Goal: Transaction & Acquisition: Purchase product/service

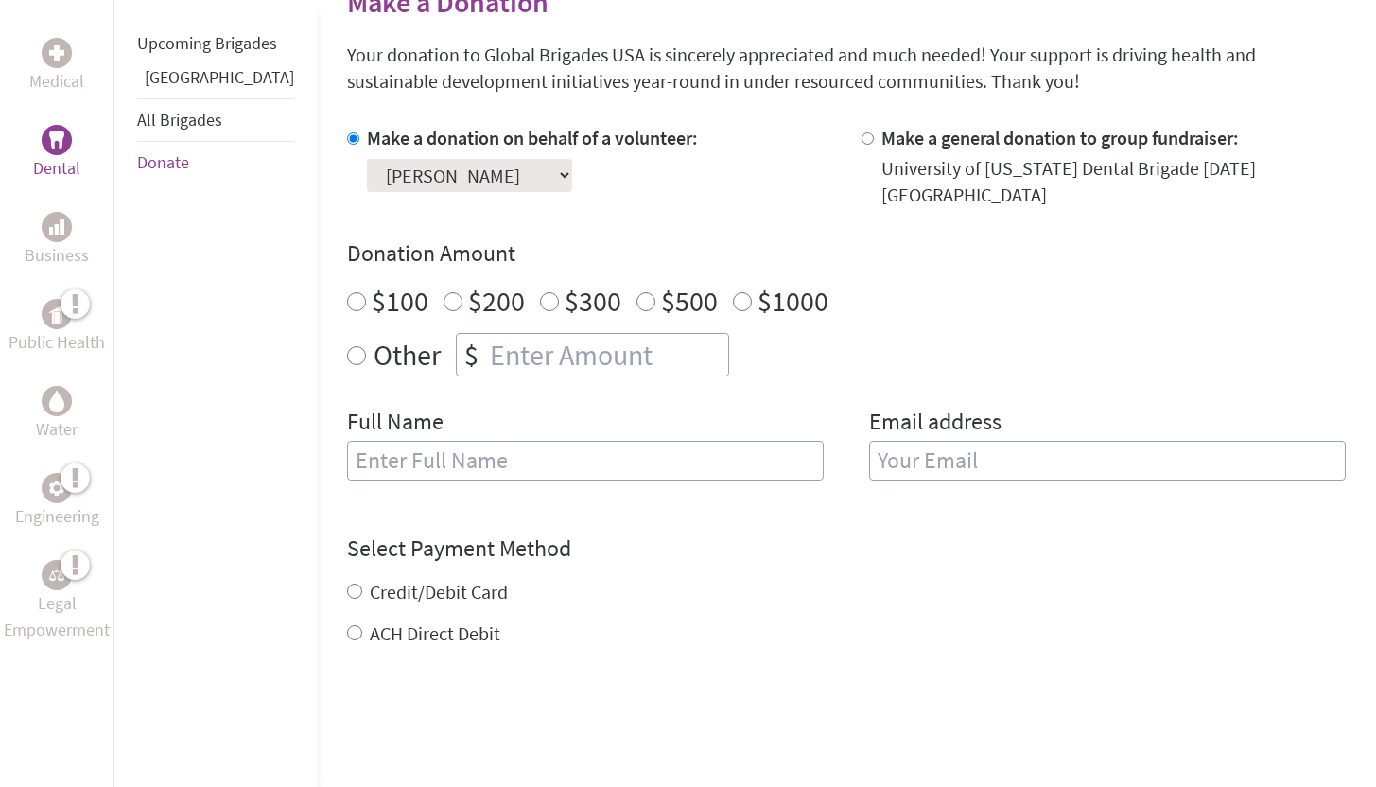
scroll to position [505, 0]
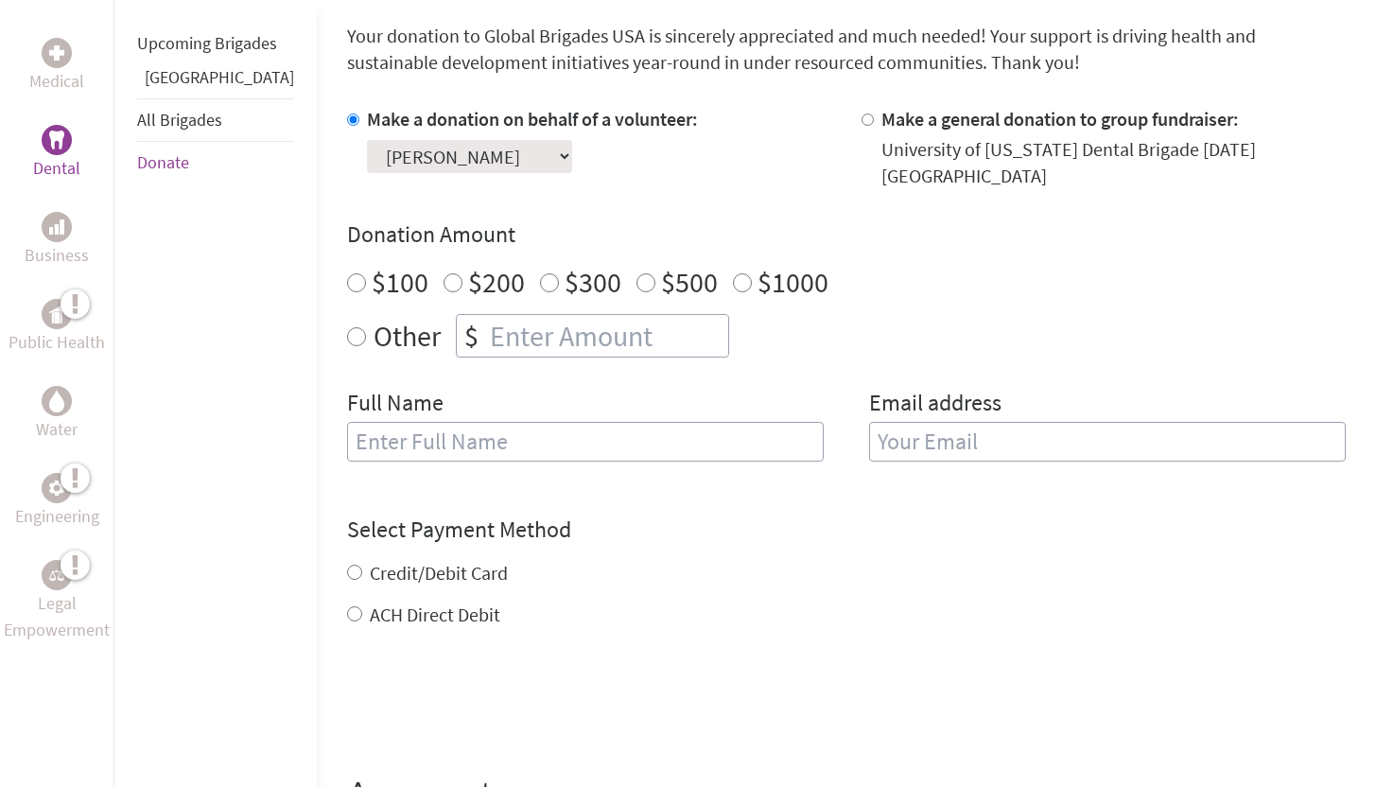
radio input "true"
click at [558, 322] on input "number" at bounding box center [607, 336] width 242 height 42
type input "1250"
click at [635, 422] on input "text" at bounding box center [585, 442] width 477 height 40
type input "[PERSON_NAME]"
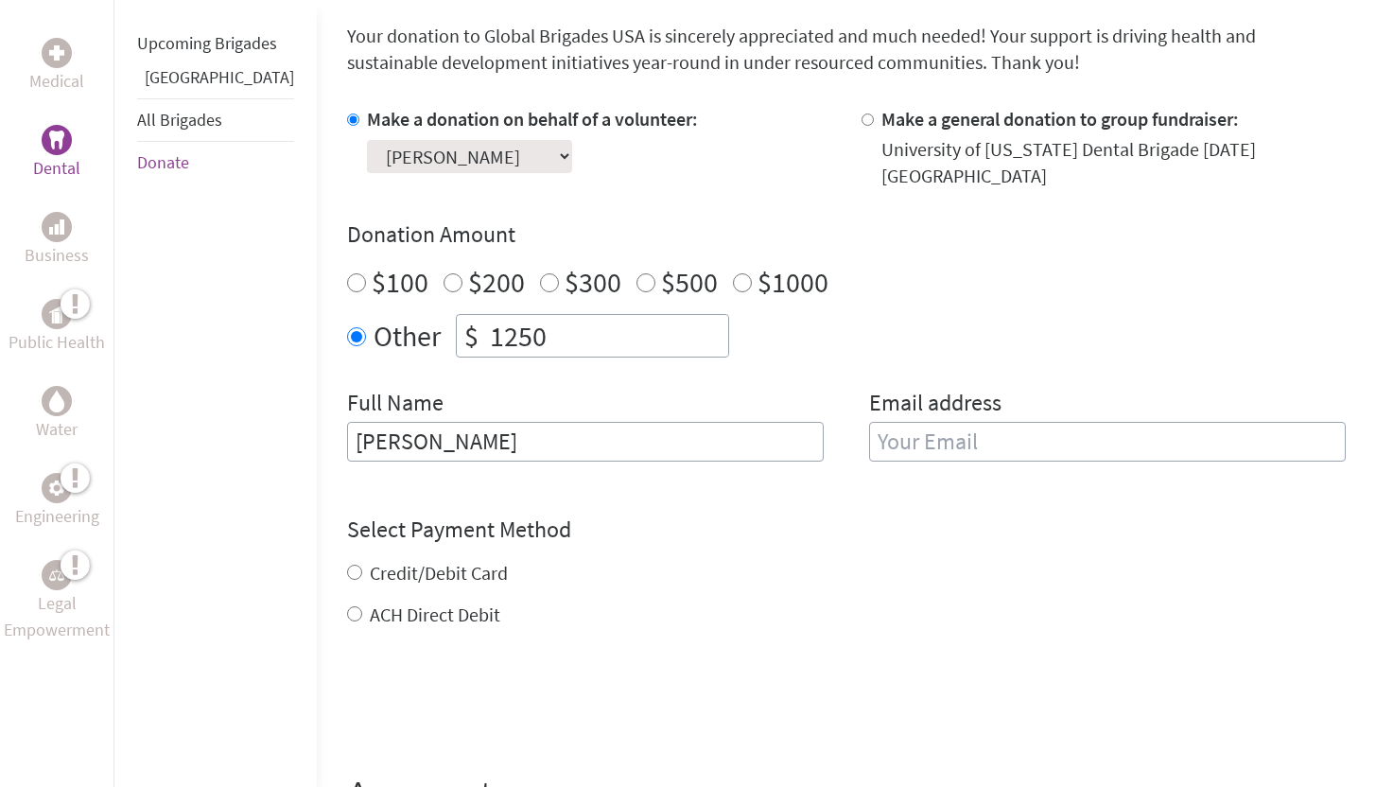
click at [970, 422] on input "email" at bounding box center [1107, 442] width 477 height 40
type input "[EMAIL_ADDRESS][DOMAIN_NAME]"
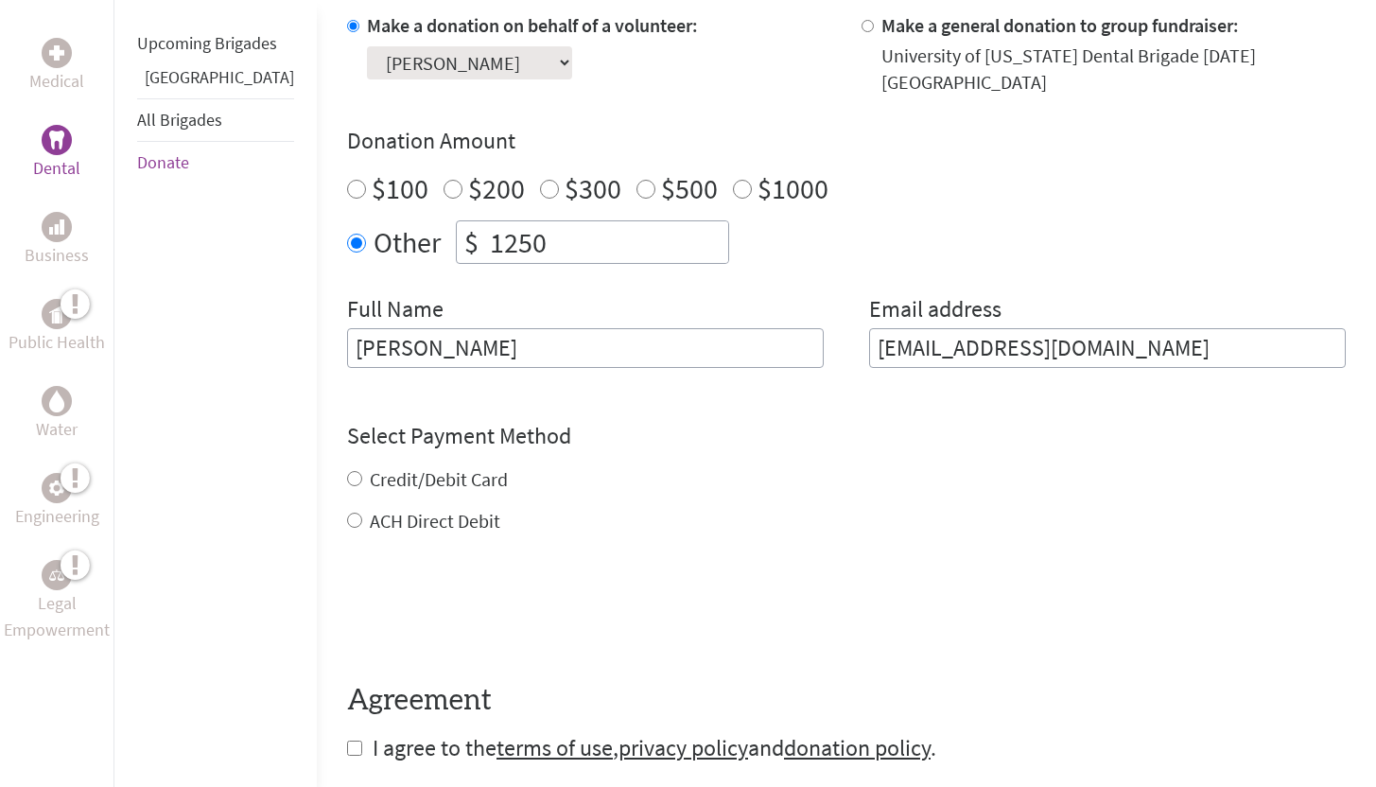
click at [387, 466] on div "Credit/Debit Card ACH Direct Debit" at bounding box center [846, 500] width 999 height 68
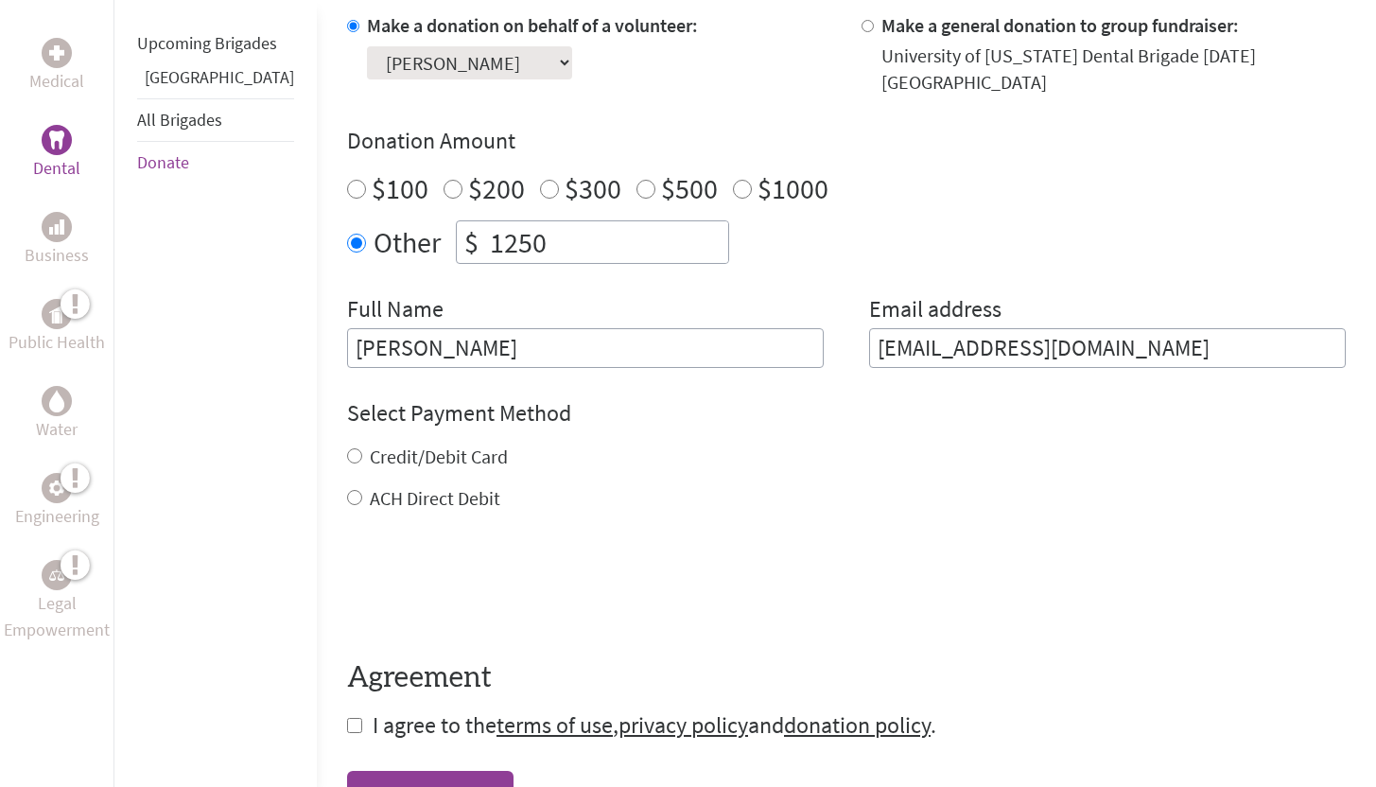
click at [347, 448] on input "Credit/Debit Card" at bounding box center [354, 455] width 15 height 15
radio input "true"
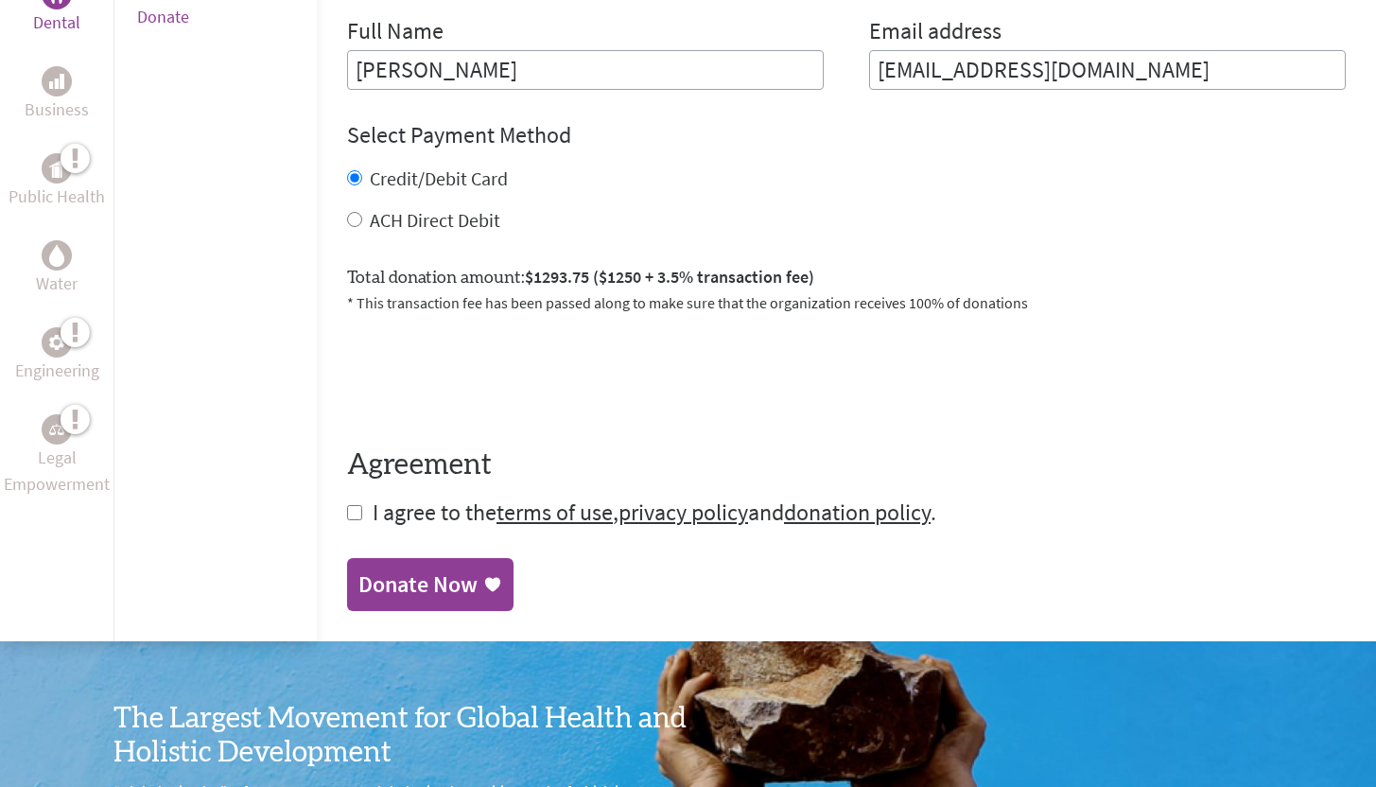
scroll to position [878, 0]
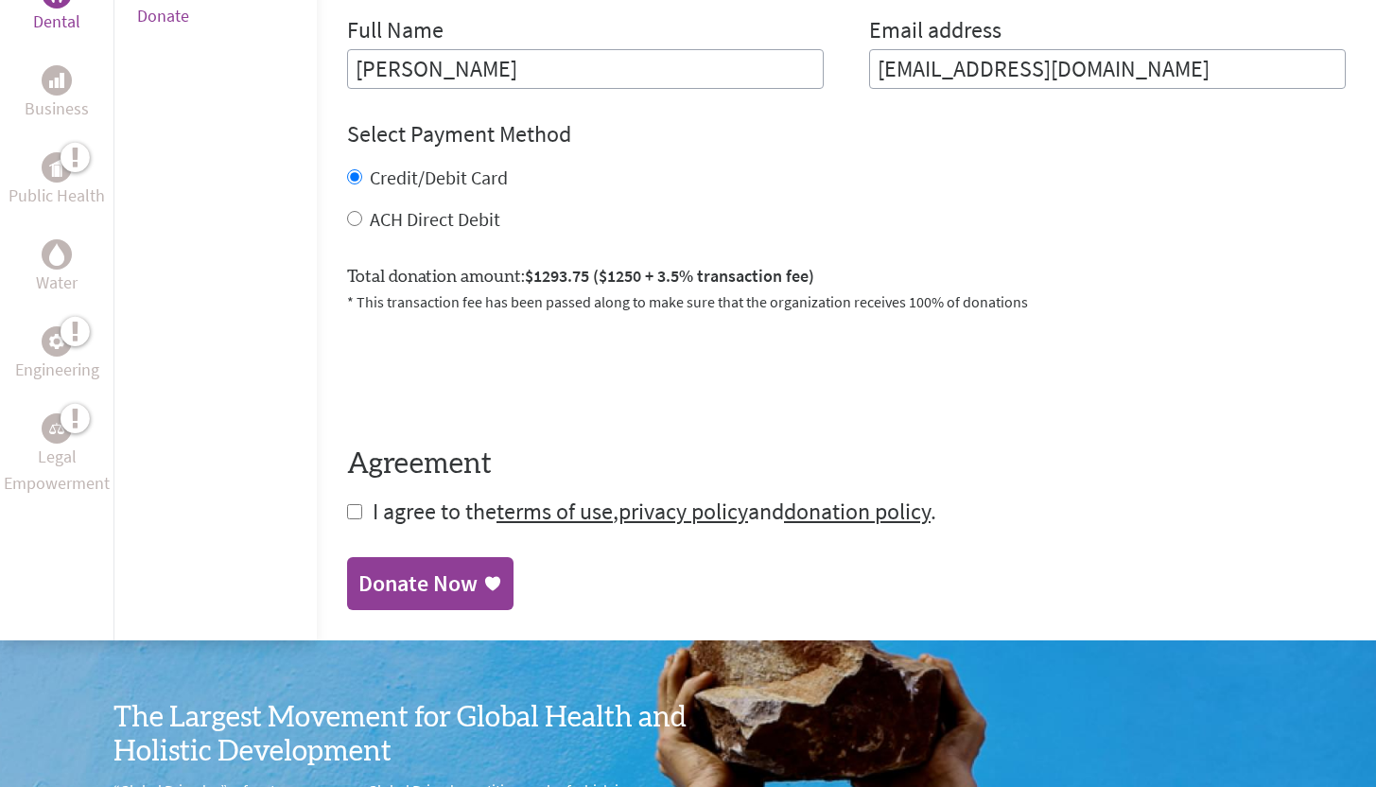
click at [347, 504] on input "checkbox" at bounding box center [354, 511] width 15 height 15
checkbox input "true"
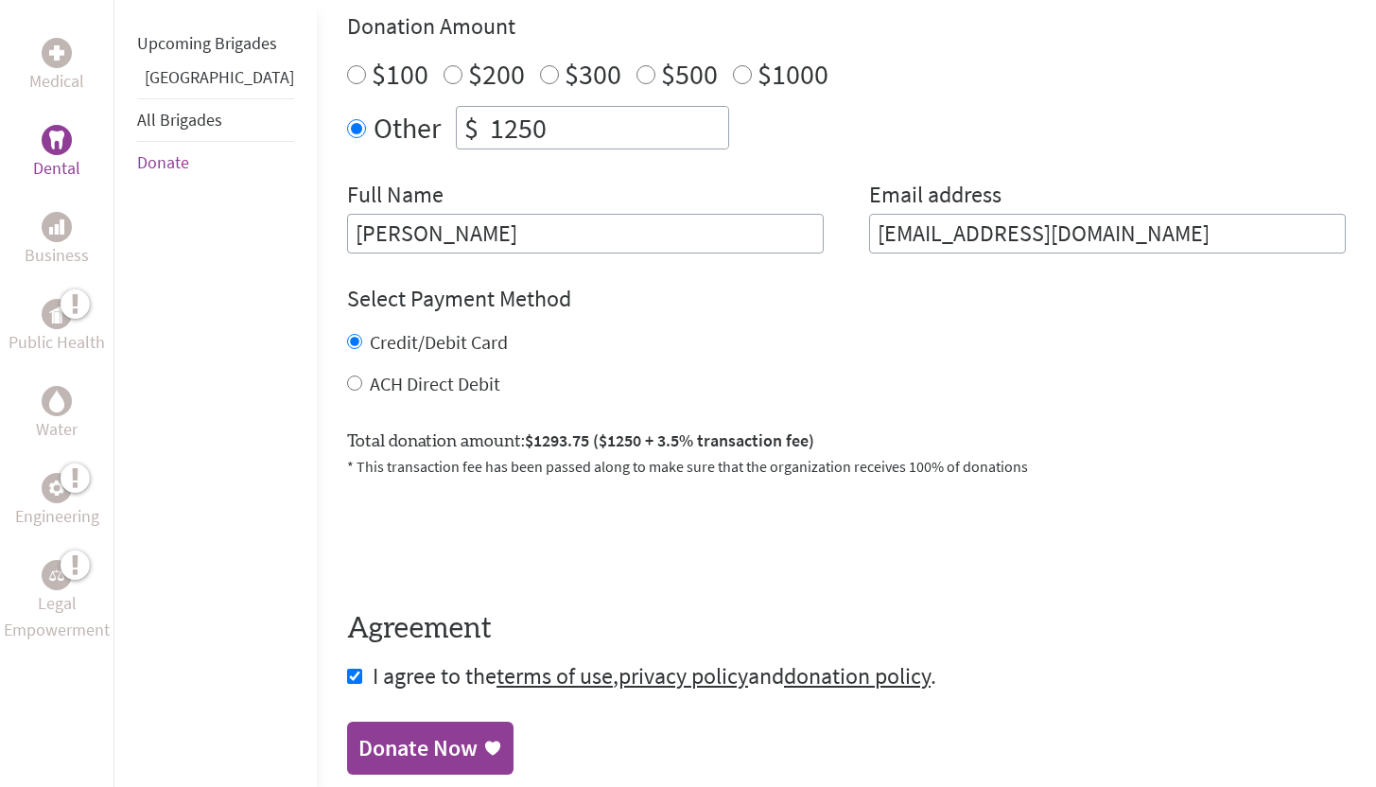
scroll to position [714, 0]
click at [358, 734] on div "Donate Now" at bounding box center [417, 749] width 119 height 30
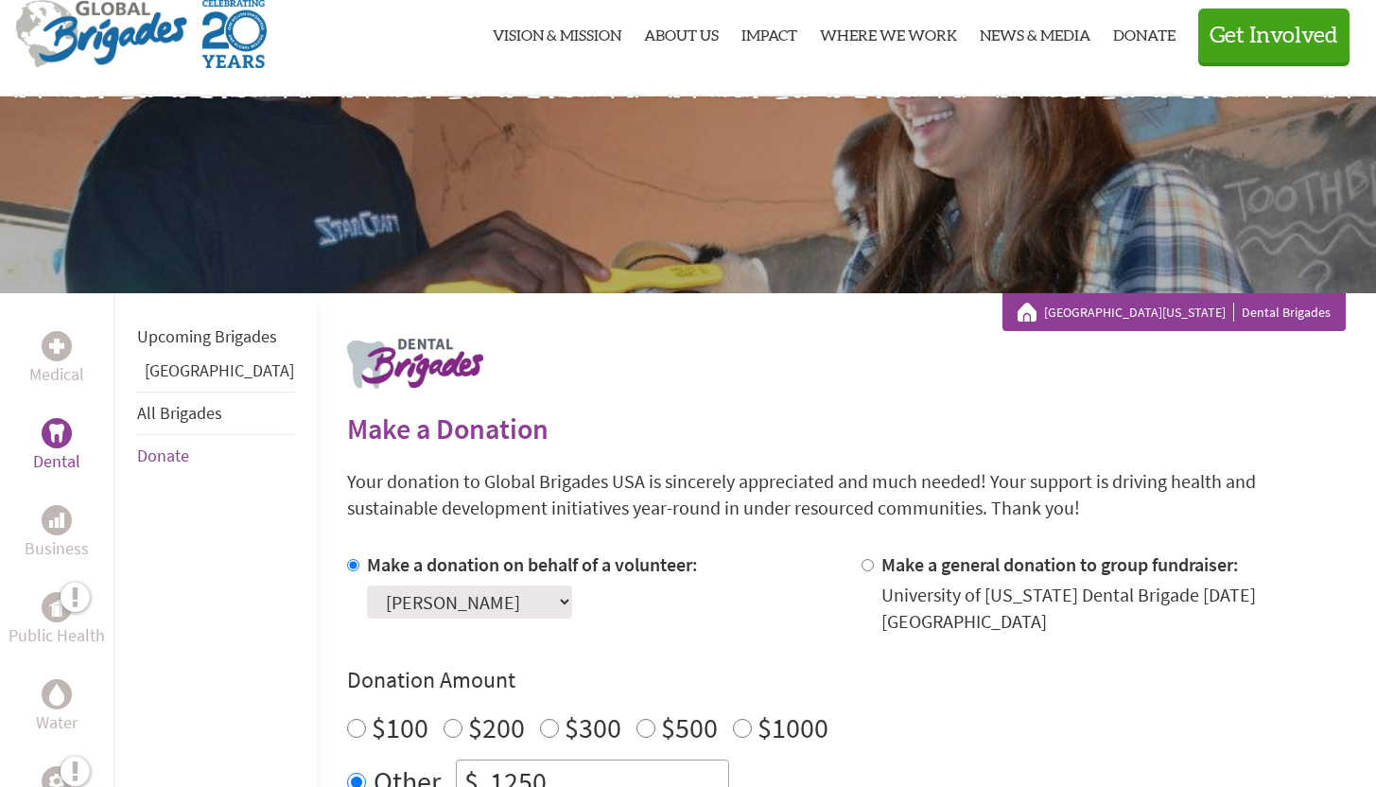
scroll to position [123, 0]
